Goal: Task Accomplishment & Management: Manage account settings

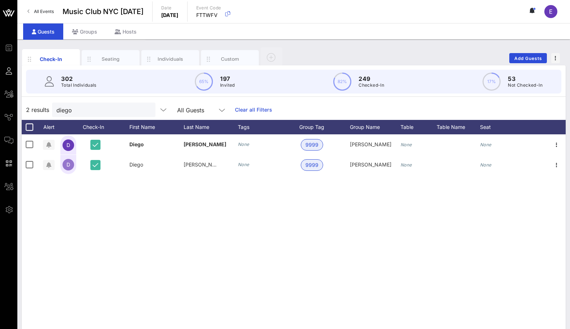
click at [40, 15] on link "All Events" at bounding box center [40, 12] width 35 height 12
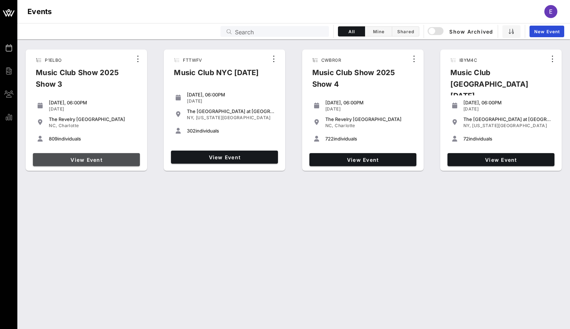
click at [106, 158] on span "View Event" at bounding box center [86, 160] width 101 height 6
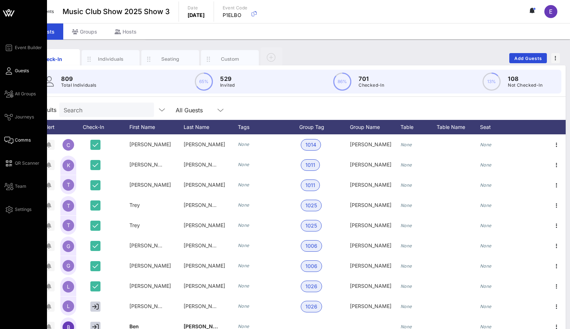
click at [12, 141] on icon at bounding box center [8, 140] width 9 height 1
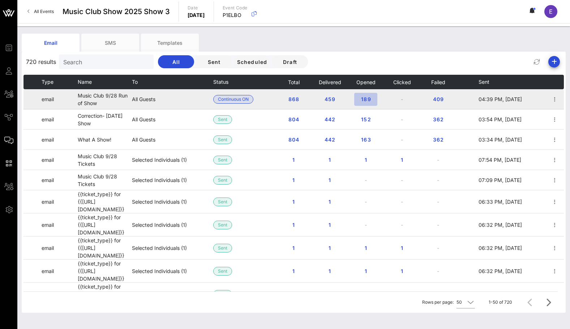
click at [364, 96] on span "189" at bounding box center [366, 99] width 12 height 6
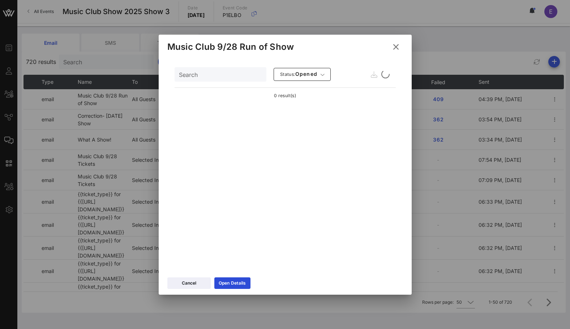
click at [217, 76] on input "Search" at bounding box center [220, 74] width 82 height 9
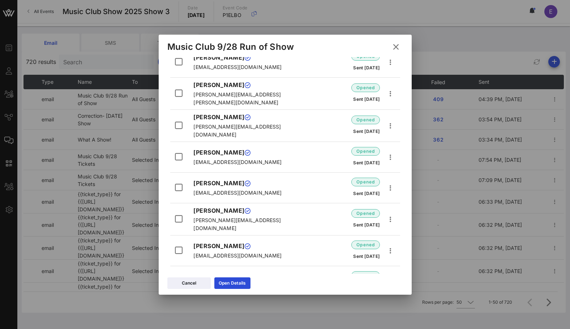
scroll to position [181, 0]
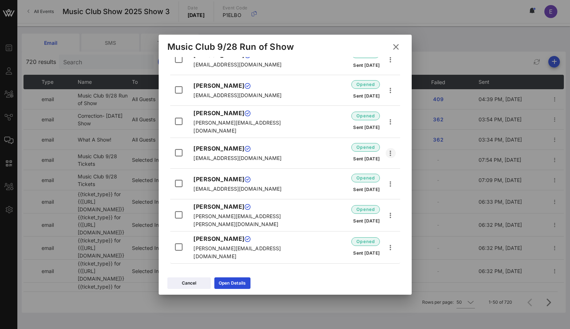
type input "x"
click at [391, 149] on icon "button" at bounding box center [390, 153] width 9 height 9
click at [306, 143] on div "opened Sent [DATE]" at bounding box center [347, 153] width 97 height 25
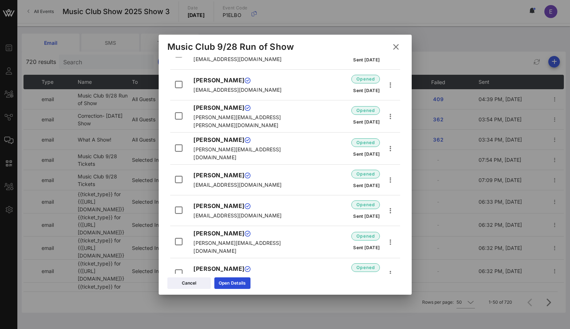
scroll to position [0, 0]
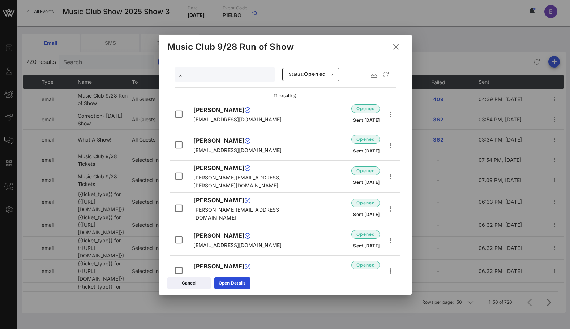
click at [393, 46] on icon at bounding box center [396, 47] width 10 height 9
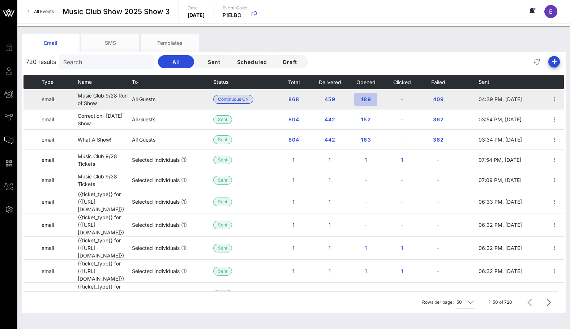
click at [366, 93] on button "189" at bounding box center [365, 99] width 23 height 13
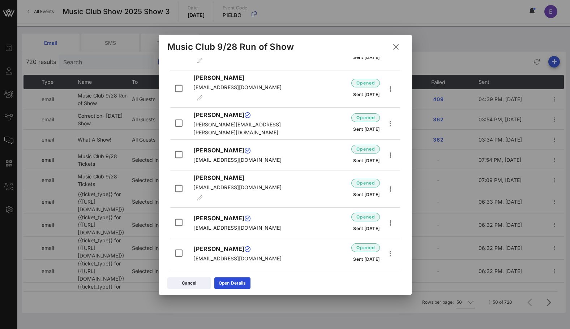
scroll to position [1213, 0]
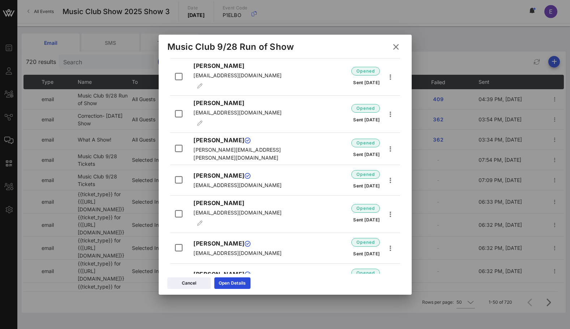
click at [392, 46] on icon at bounding box center [396, 47] width 10 height 10
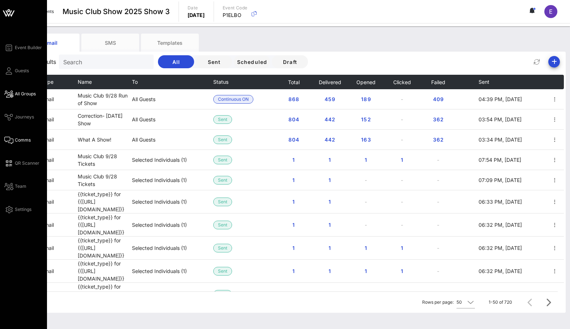
click at [11, 94] on icon at bounding box center [8, 94] width 9 height 1
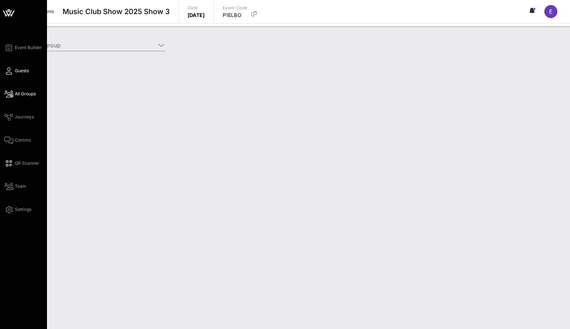
click at [11, 67] on link "Guests" at bounding box center [16, 70] width 25 height 9
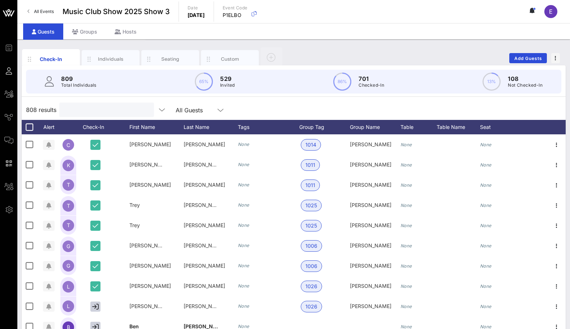
click at [86, 106] on input "text" at bounding box center [106, 109] width 85 height 9
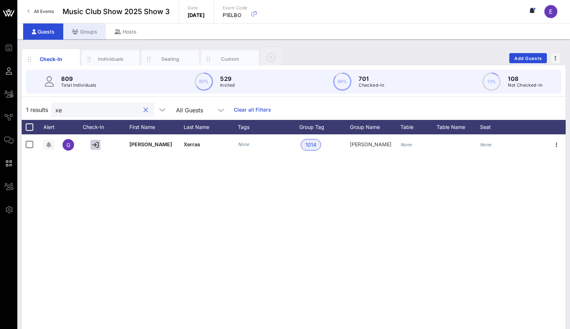
type input "xe"
click at [82, 33] on div "Groups" at bounding box center [84, 31] width 43 height 16
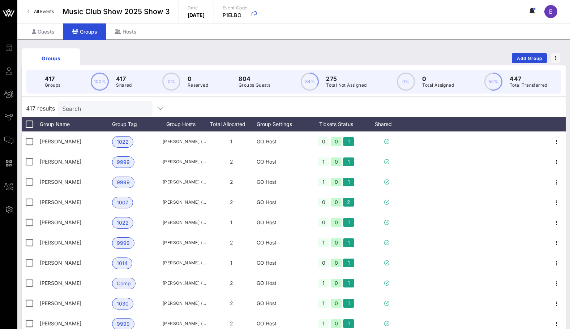
click at [85, 107] on input "Search" at bounding box center [104, 108] width 85 height 9
type input "xe"
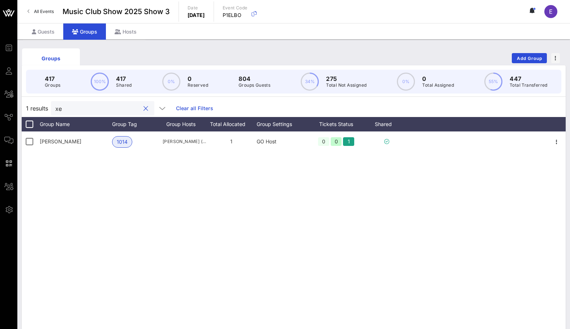
click at [143, 107] on button "clear icon" at bounding box center [145, 108] width 5 height 7
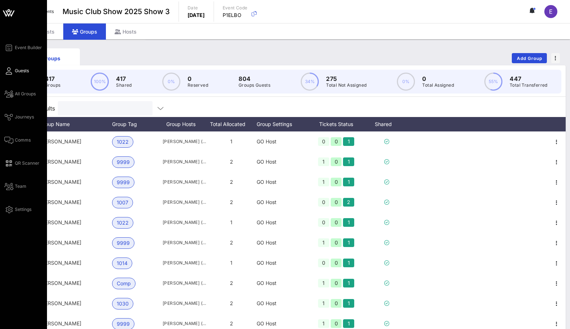
click at [17, 71] on span "Guests" at bounding box center [22, 71] width 14 height 7
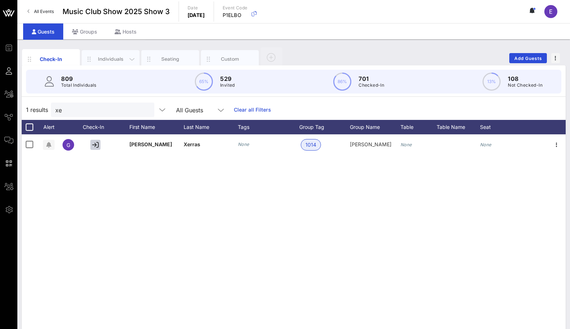
click at [118, 62] on div "Individuals" at bounding box center [111, 59] width 32 height 7
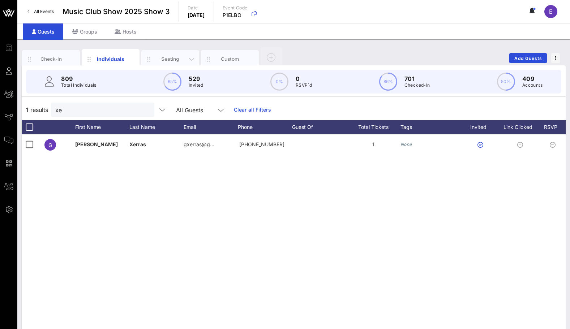
click at [168, 62] on div "Seating" at bounding box center [170, 59] width 32 height 7
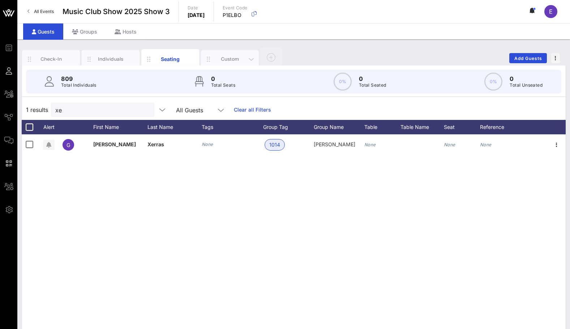
click at [230, 61] on div "Custom" at bounding box center [230, 59] width 32 height 7
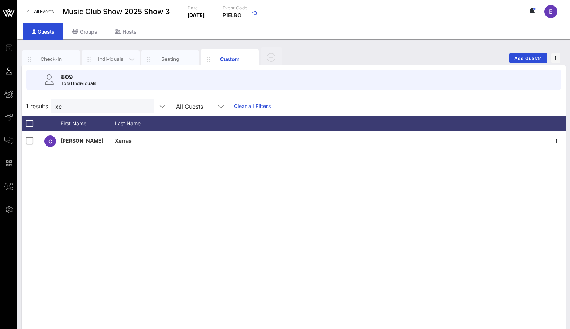
click at [118, 61] on div "Individuals" at bounding box center [111, 59] width 32 height 7
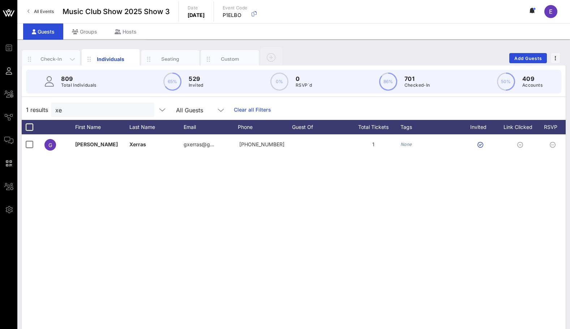
click at [50, 58] on div "Check-In" at bounding box center [51, 59] width 32 height 7
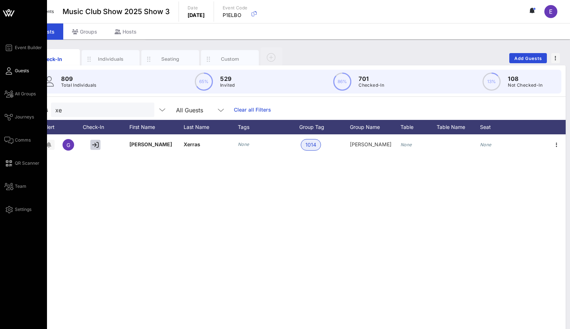
click at [10, 12] on icon at bounding box center [8, 13] width 7 height 6
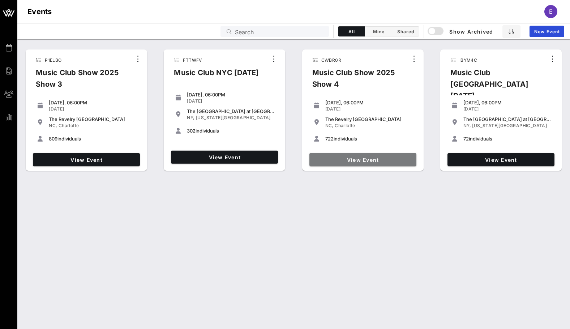
click at [339, 165] on link "View Event" at bounding box center [362, 159] width 107 height 13
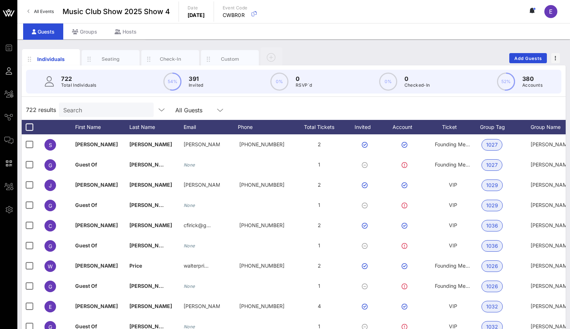
click at [45, 9] on span "All Events" at bounding box center [44, 11] width 20 height 5
